Goal: Information Seeking & Learning: Understand process/instructions

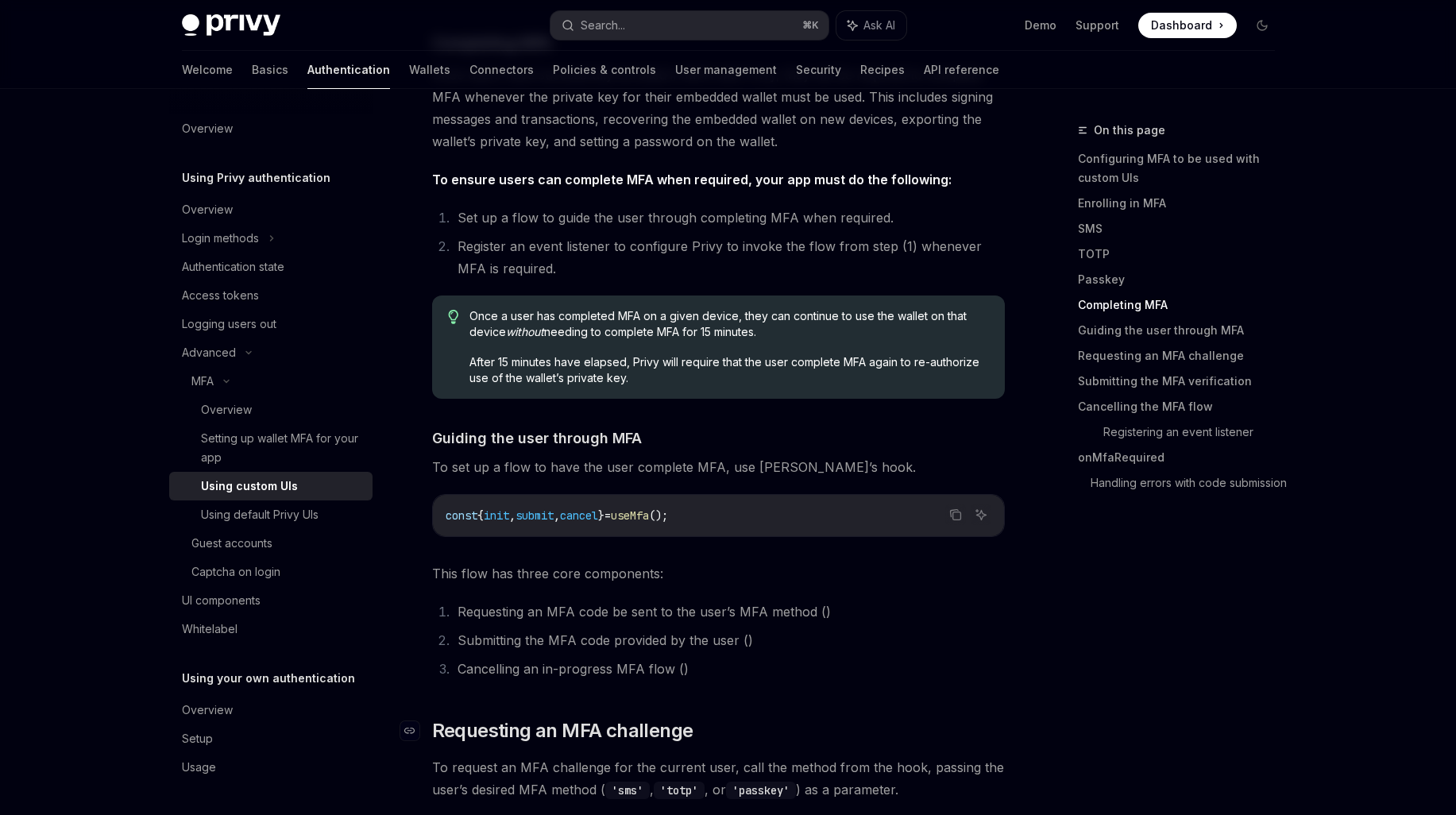
scroll to position [3728, 0]
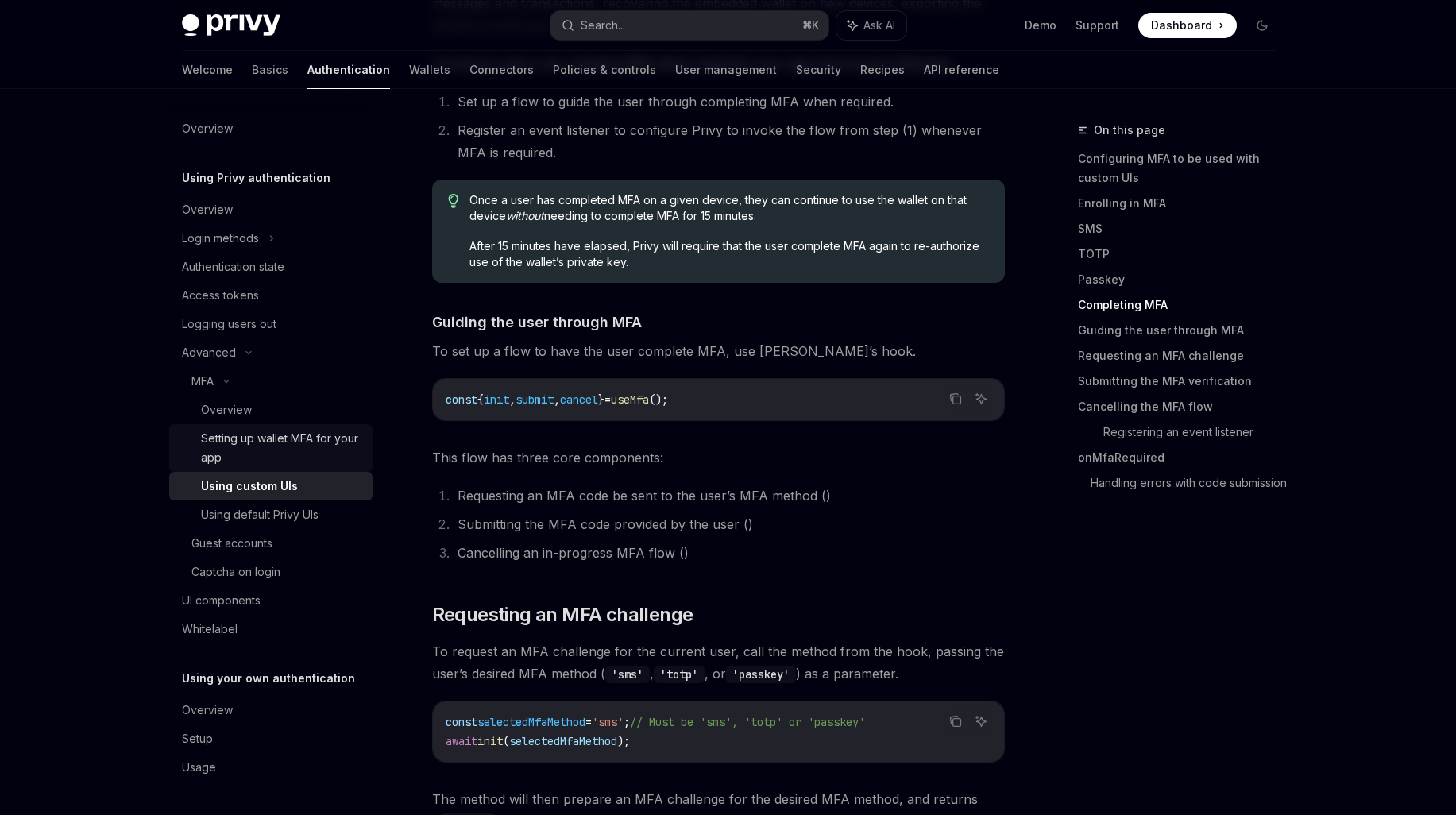
click at [274, 453] on div "Setting up wallet MFA for your app" at bounding box center [282, 448] width 162 height 38
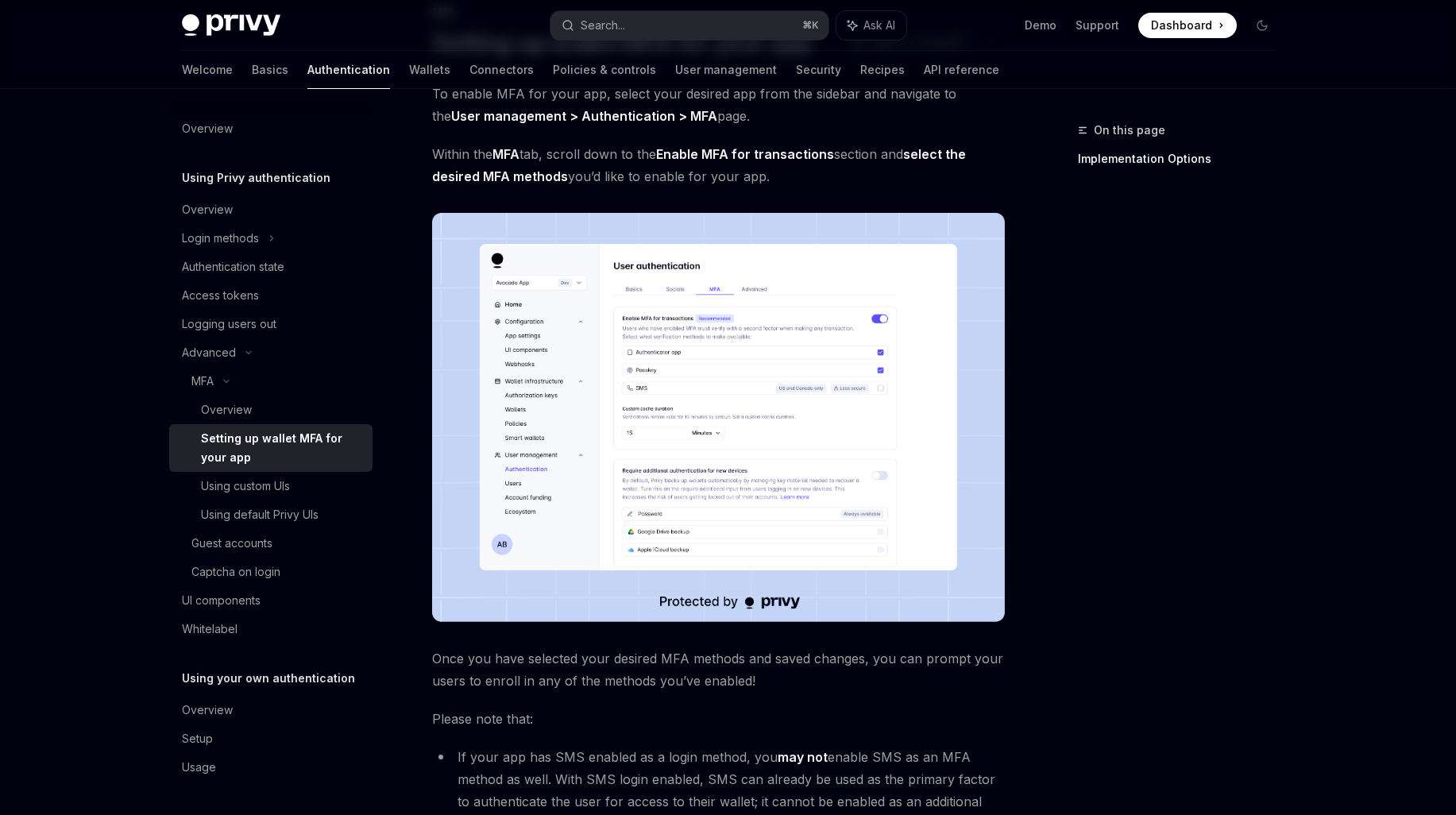
scroll to position [180, 0]
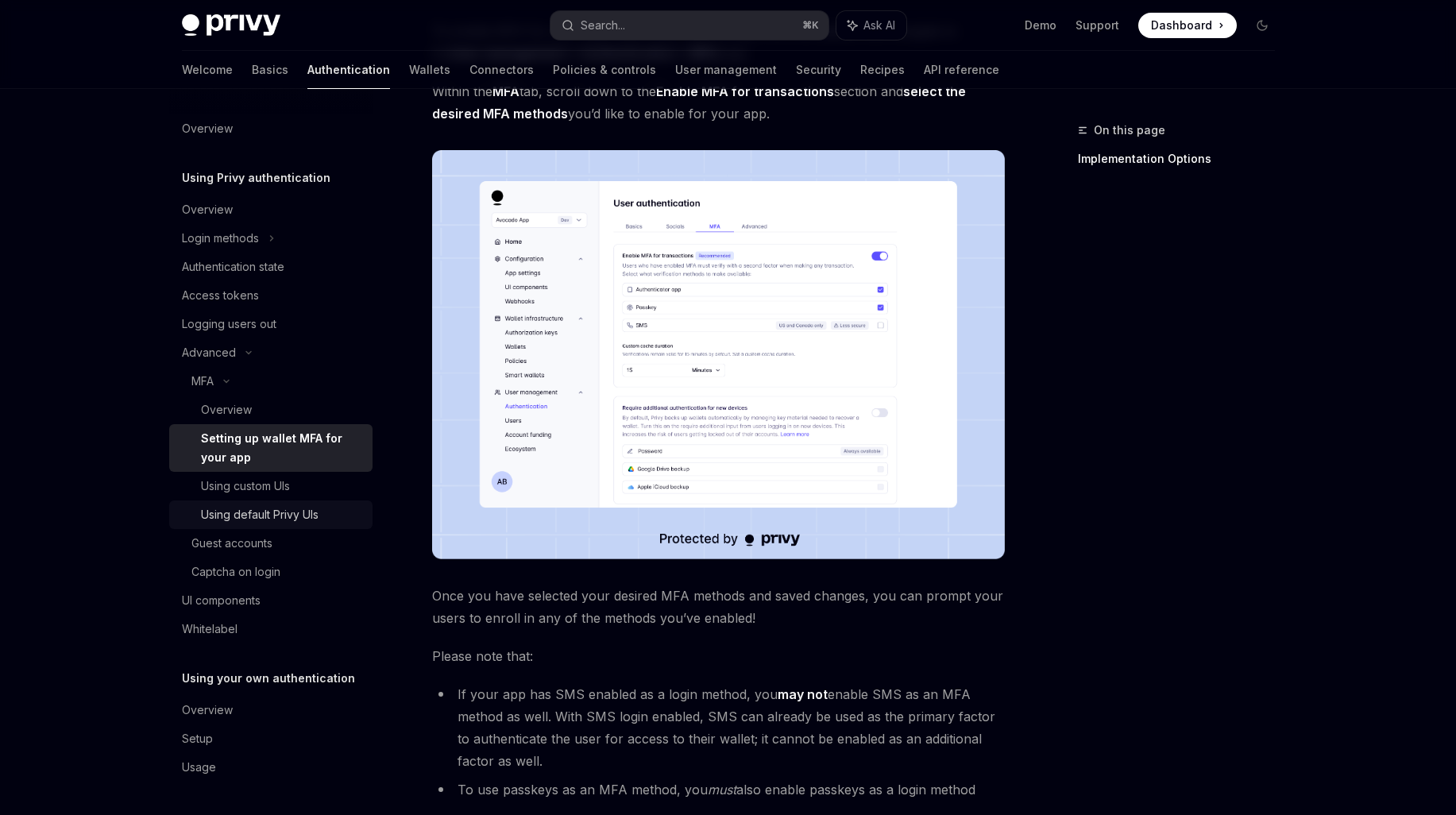
click at [292, 513] on div "Using default Privy UIs" at bounding box center [259, 514] width 117 height 19
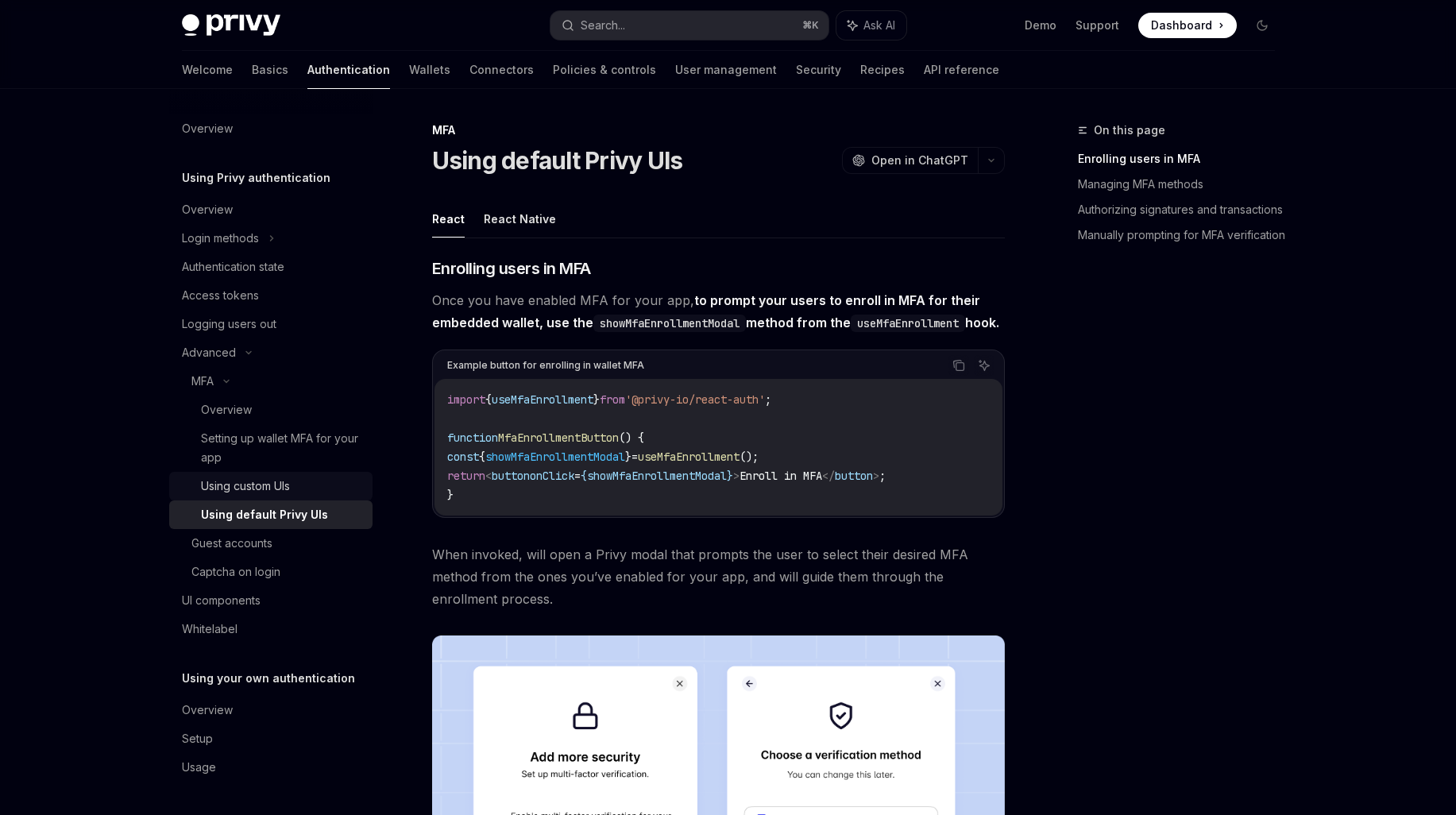
click at [283, 494] on div "Using custom UIs" at bounding box center [245, 485] width 89 height 19
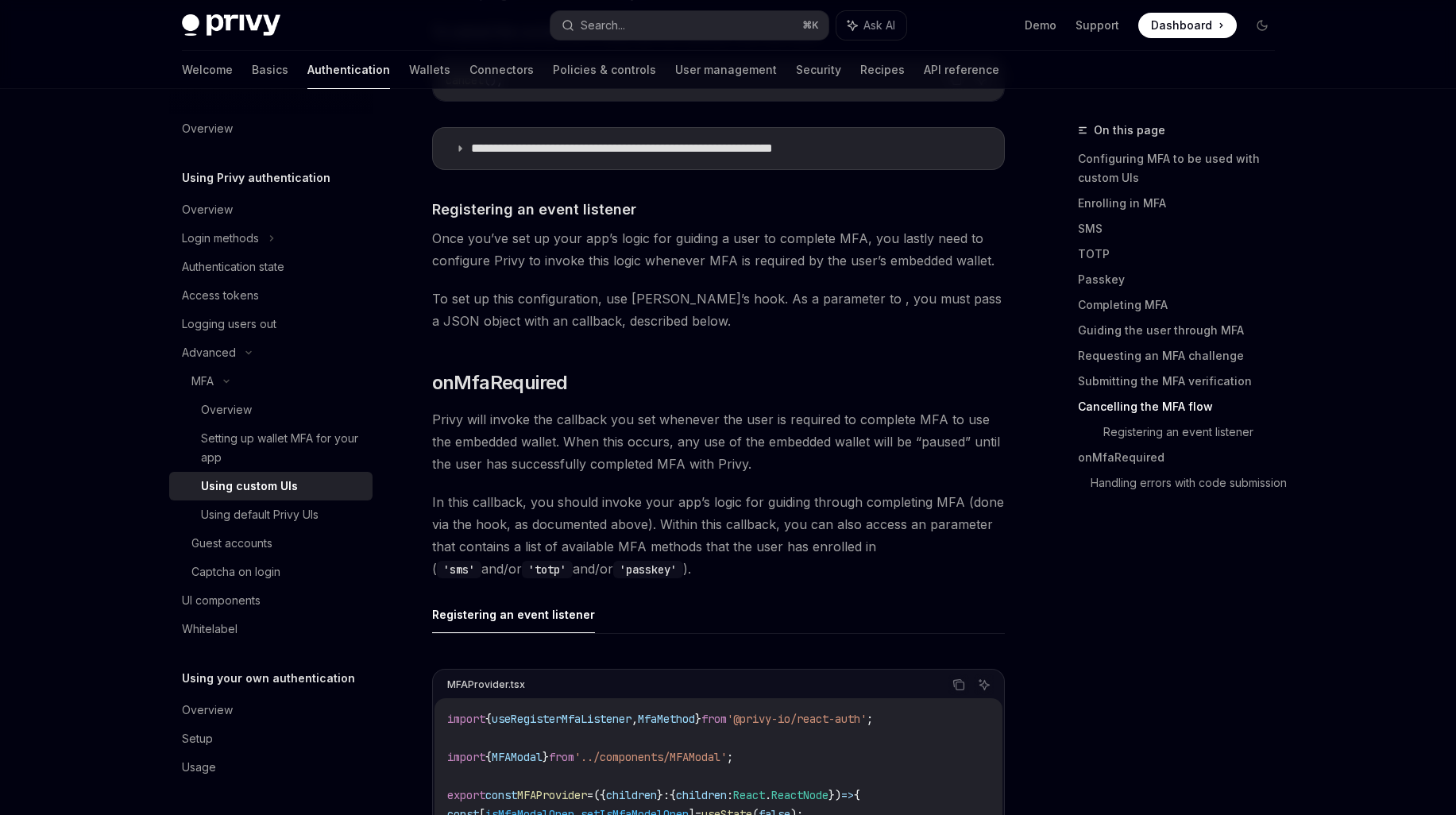
scroll to position [5449, 0]
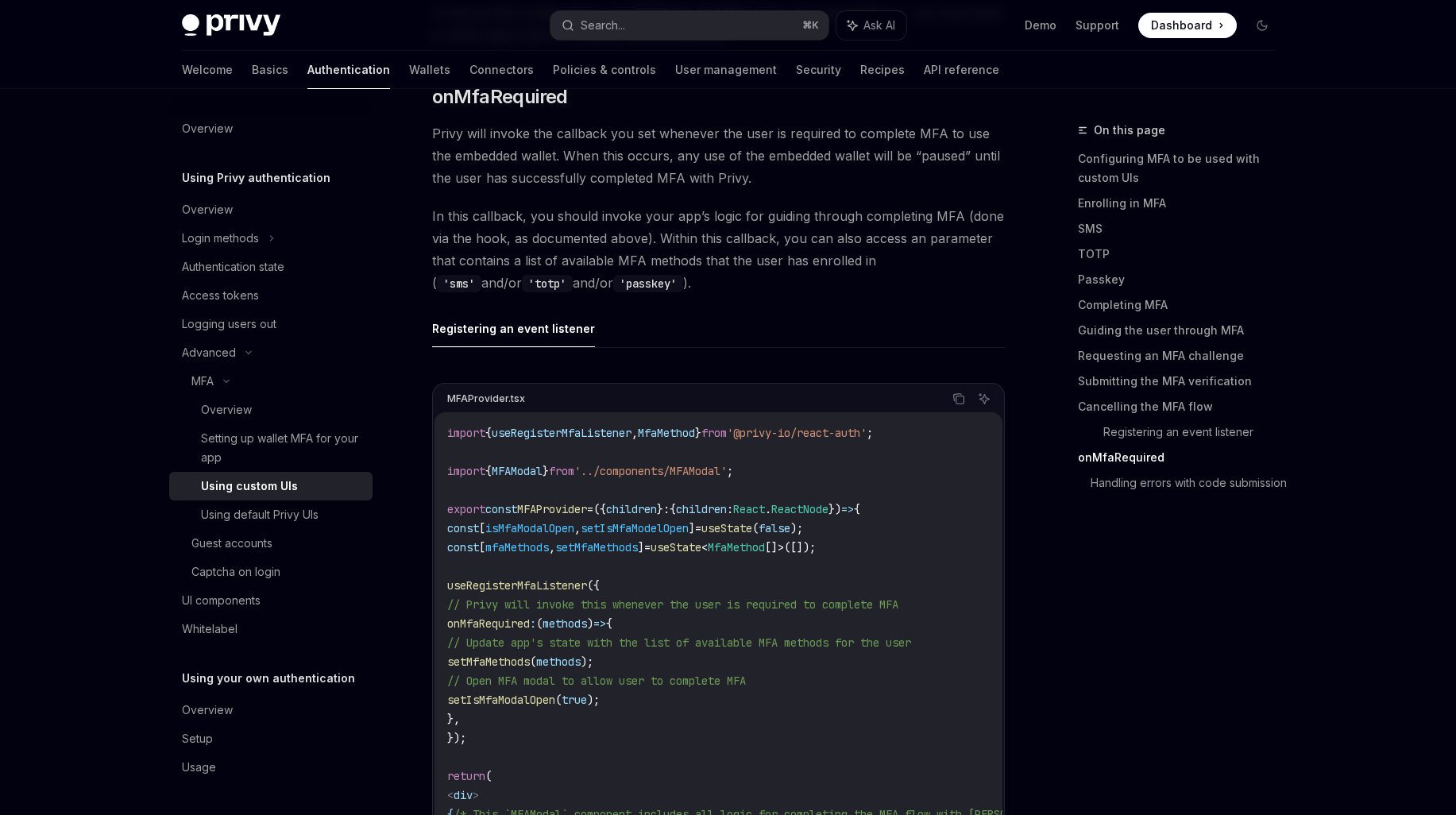
type textarea "*"
